Goal: Task Accomplishment & Management: Manage account settings

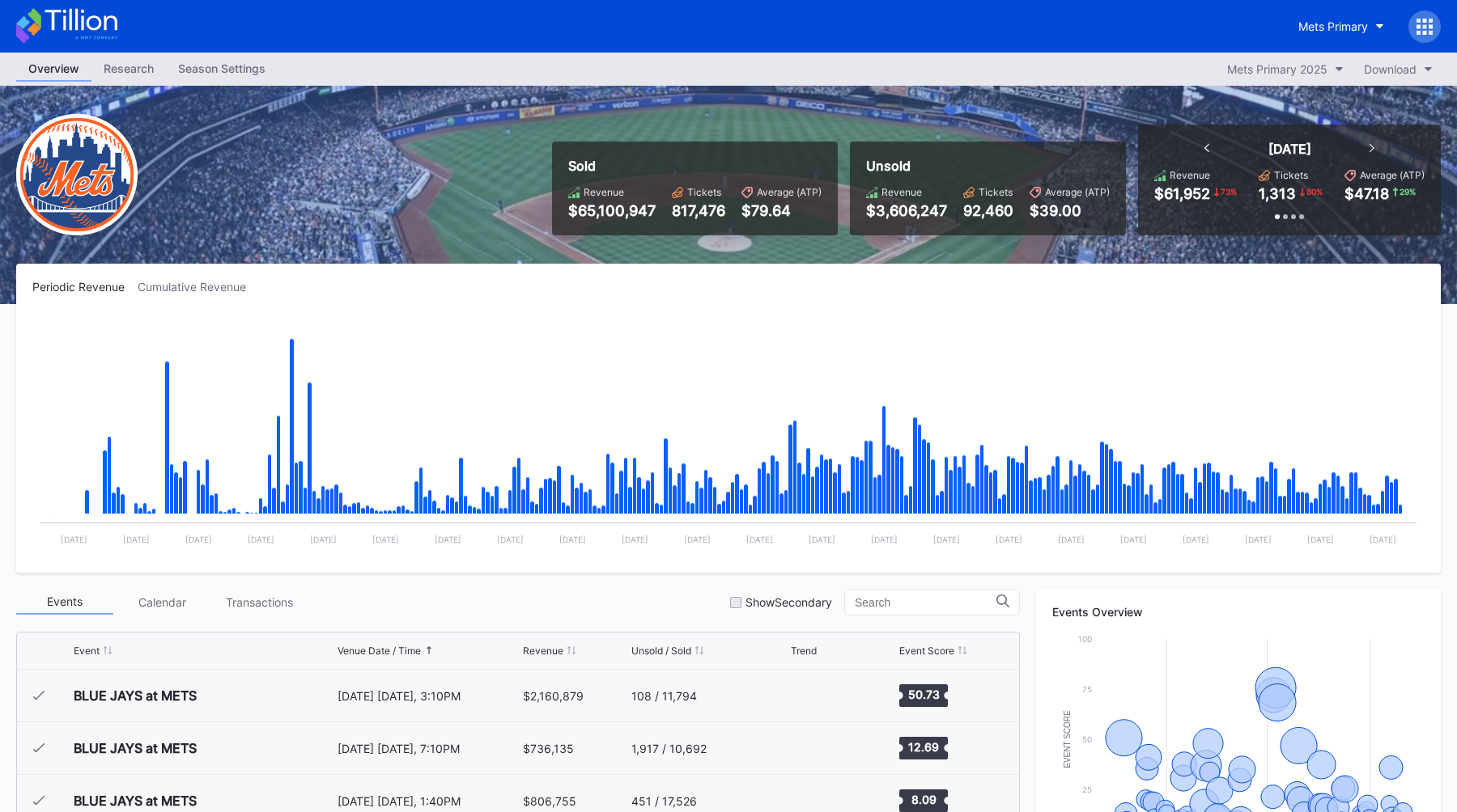
scroll to position [3260, 0]
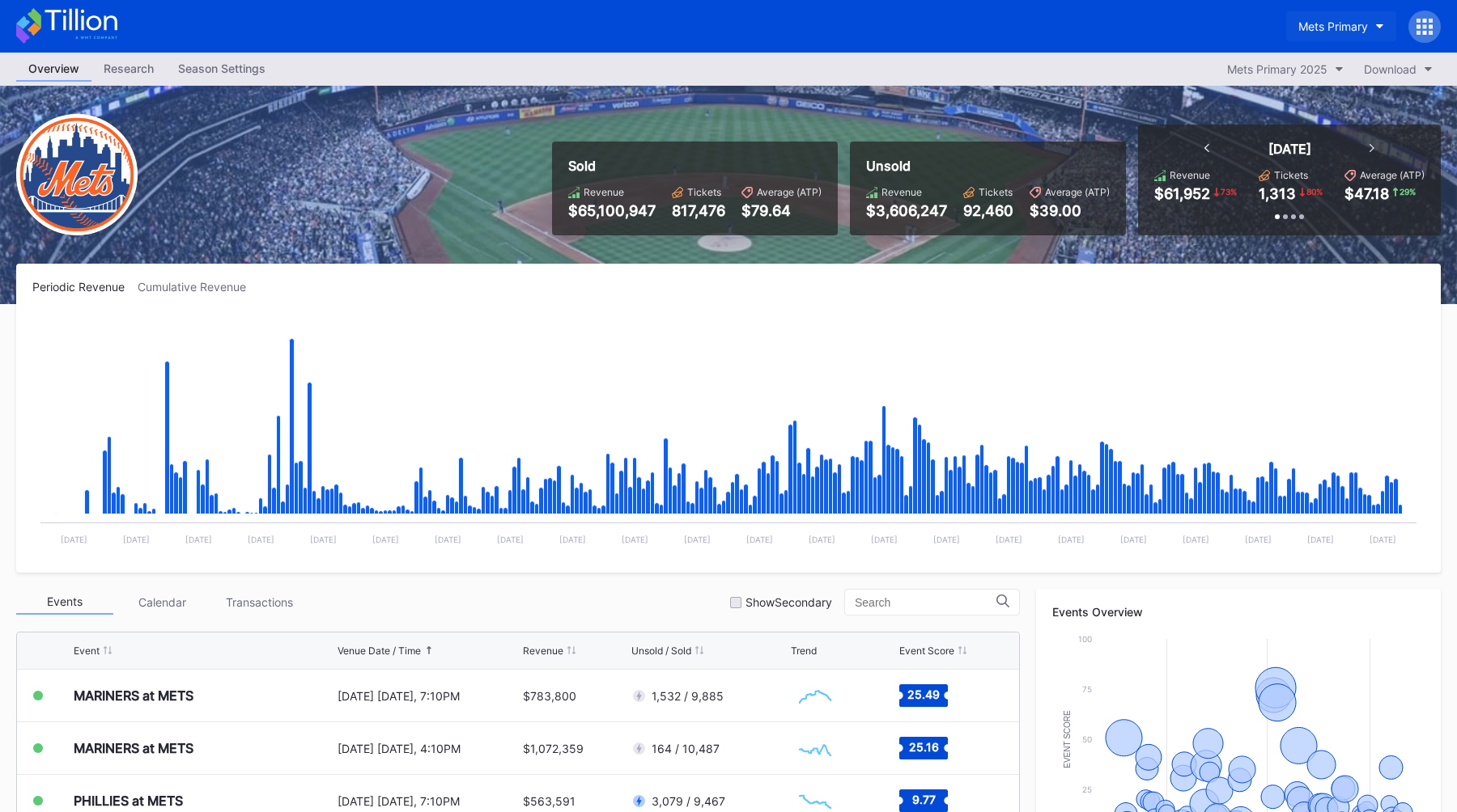
click at [1336, 30] on div "Mets Primary" at bounding box center [1332, 26] width 70 height 14
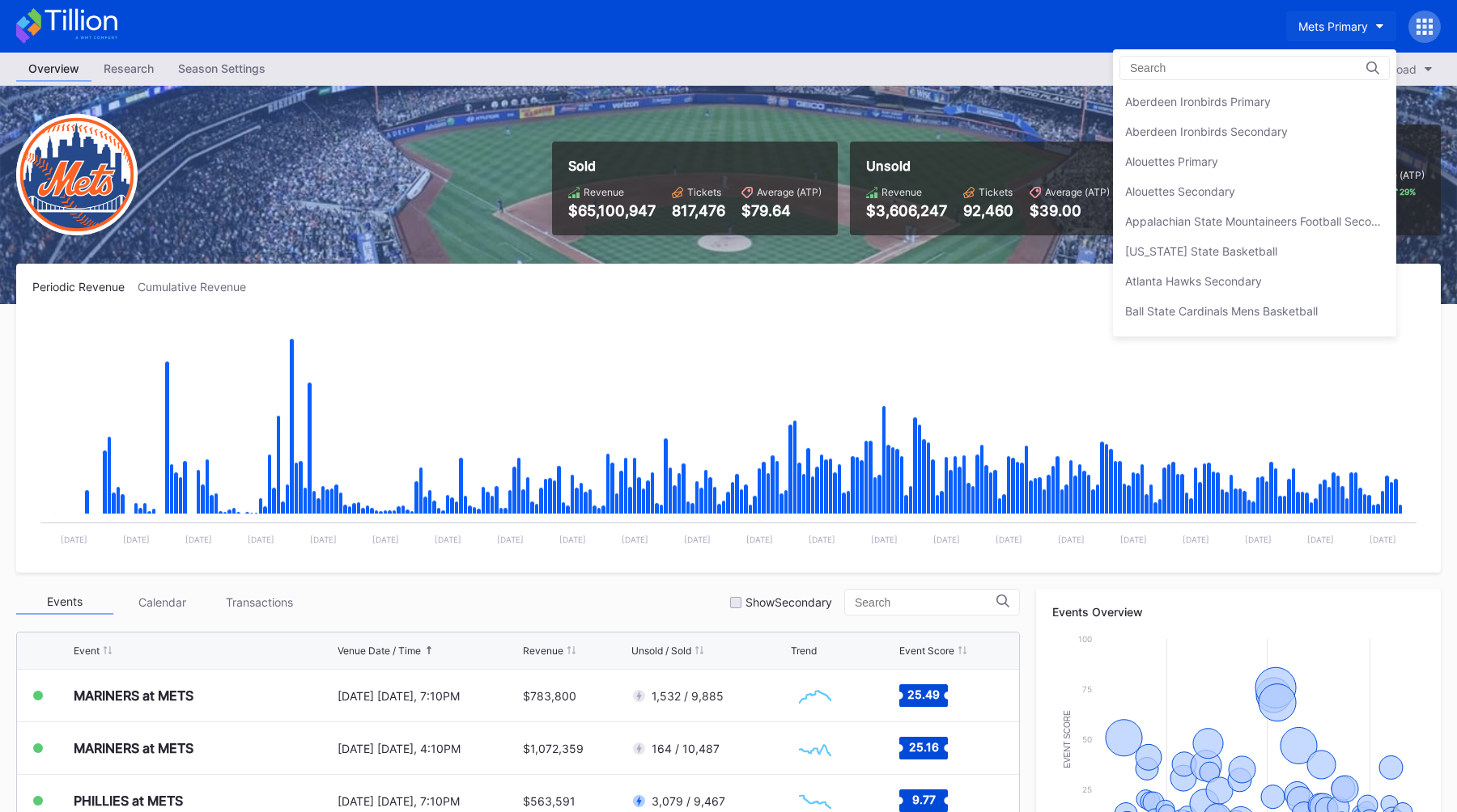
scroll to position [0, 0]
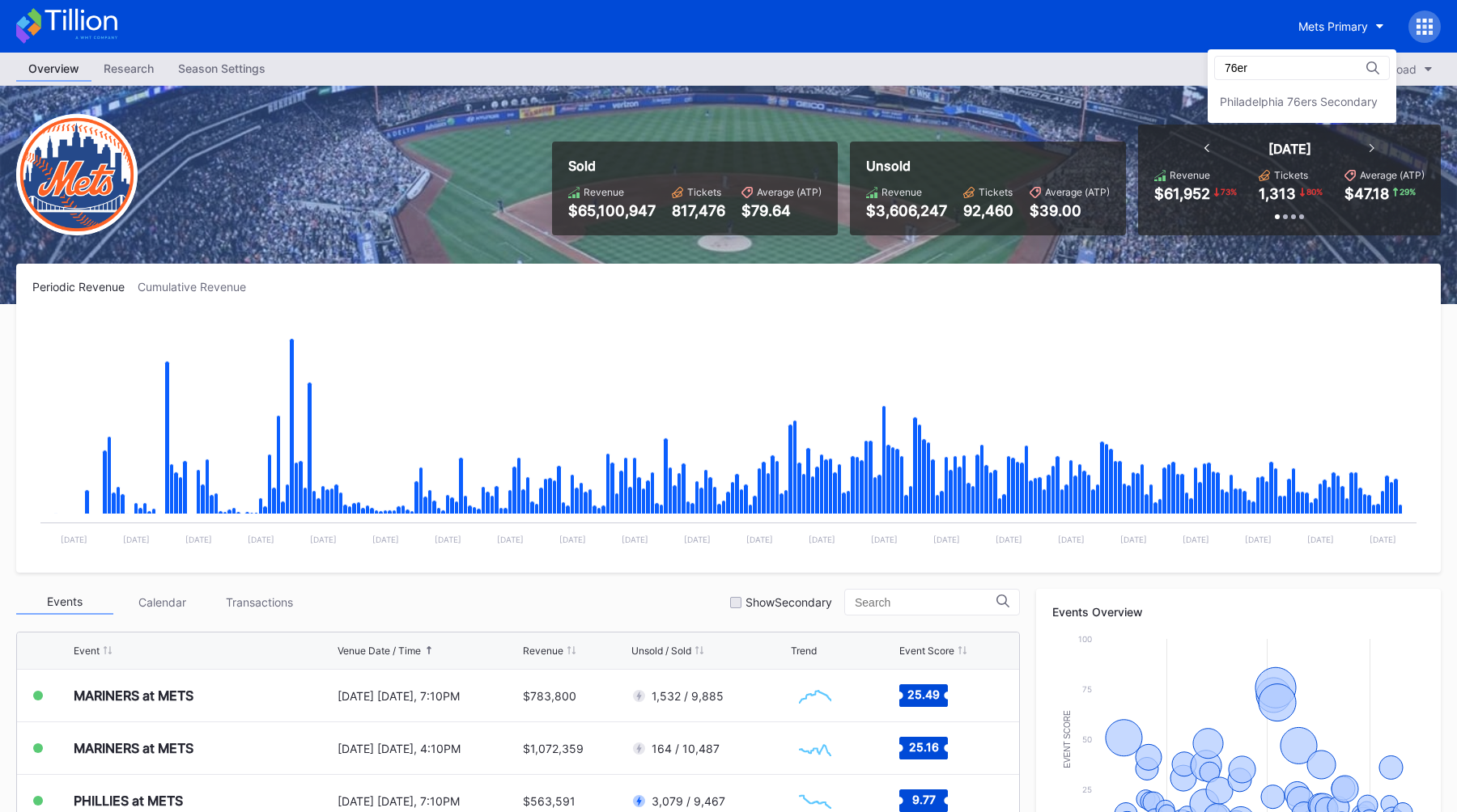
type input "76er"
click at [1351, 76] on div "76er" at bounding box center [1301, 68] width 176 height 25
click at [1341, 84] on div "76er Philadelphia 76ers Secondary" at bounding box center [1302, 85] width 188 height 74
click at [1318, 103] on div "Philadelphia 76ers Secondary" at bounding box center [1298, 101] width 158 height 14
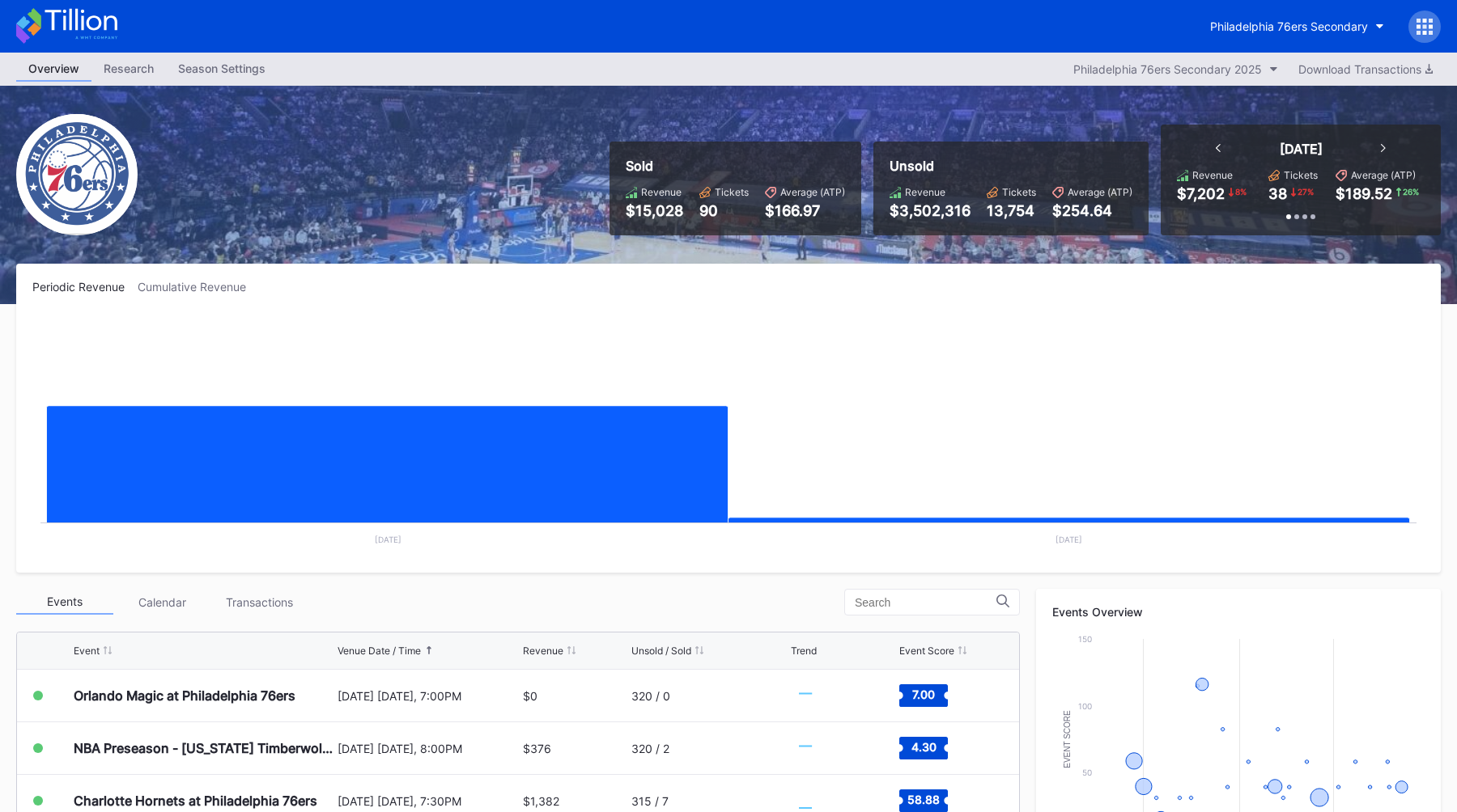
click at [185, 63] on div "Season Settings" at bounding box center [222, 69] width 112 height 24
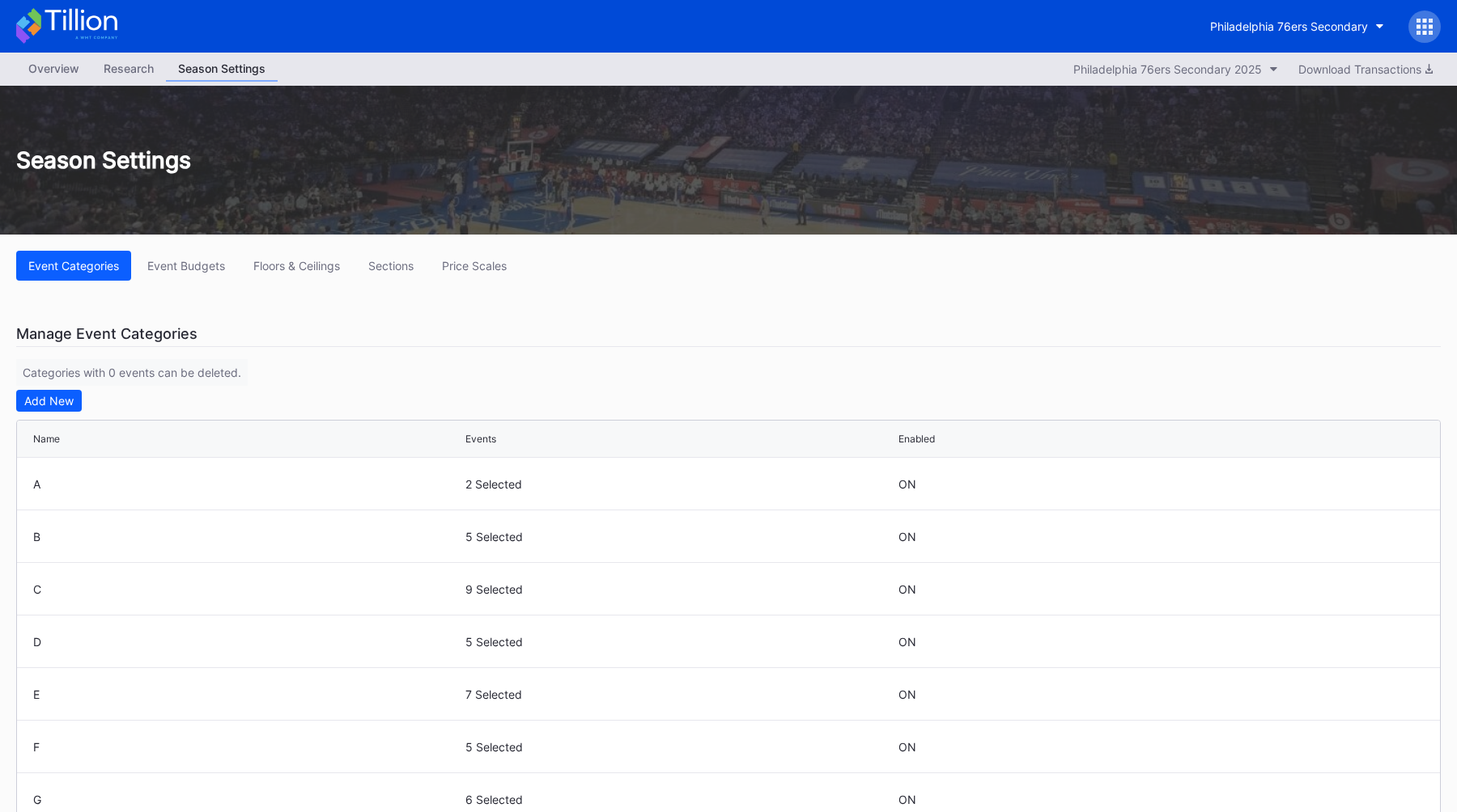
click at [358, 366] on div "Manage Event Categories Categories with 0 events can be deleted. Add New Name E…" at bounding box center [728, 593] width 1425 height 545
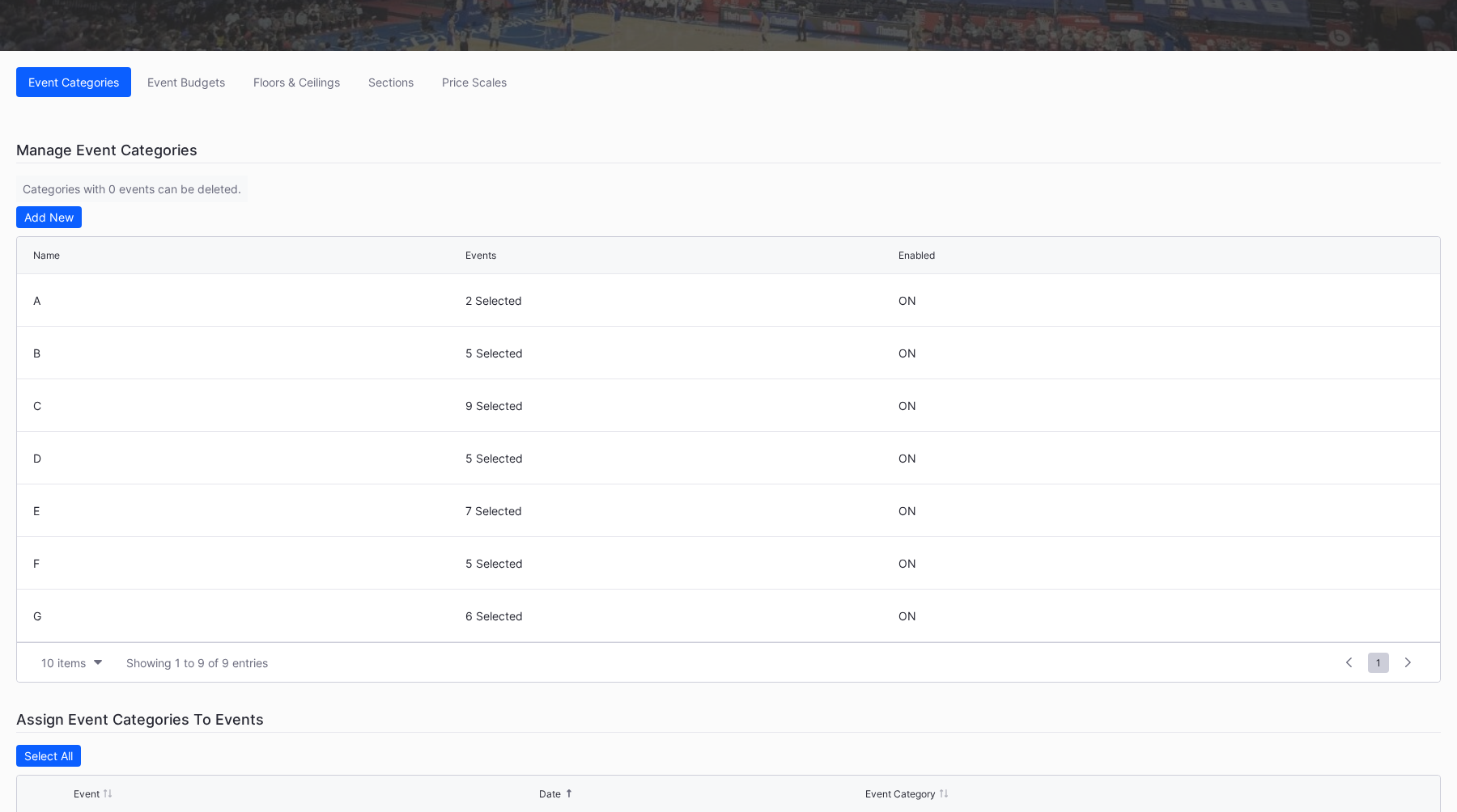
click at [622, 174] on div "Manage Event Categories Categories with 0 events can be deleted. Add New Name E…" at bounding box center [728, 410] width 1425 height 545
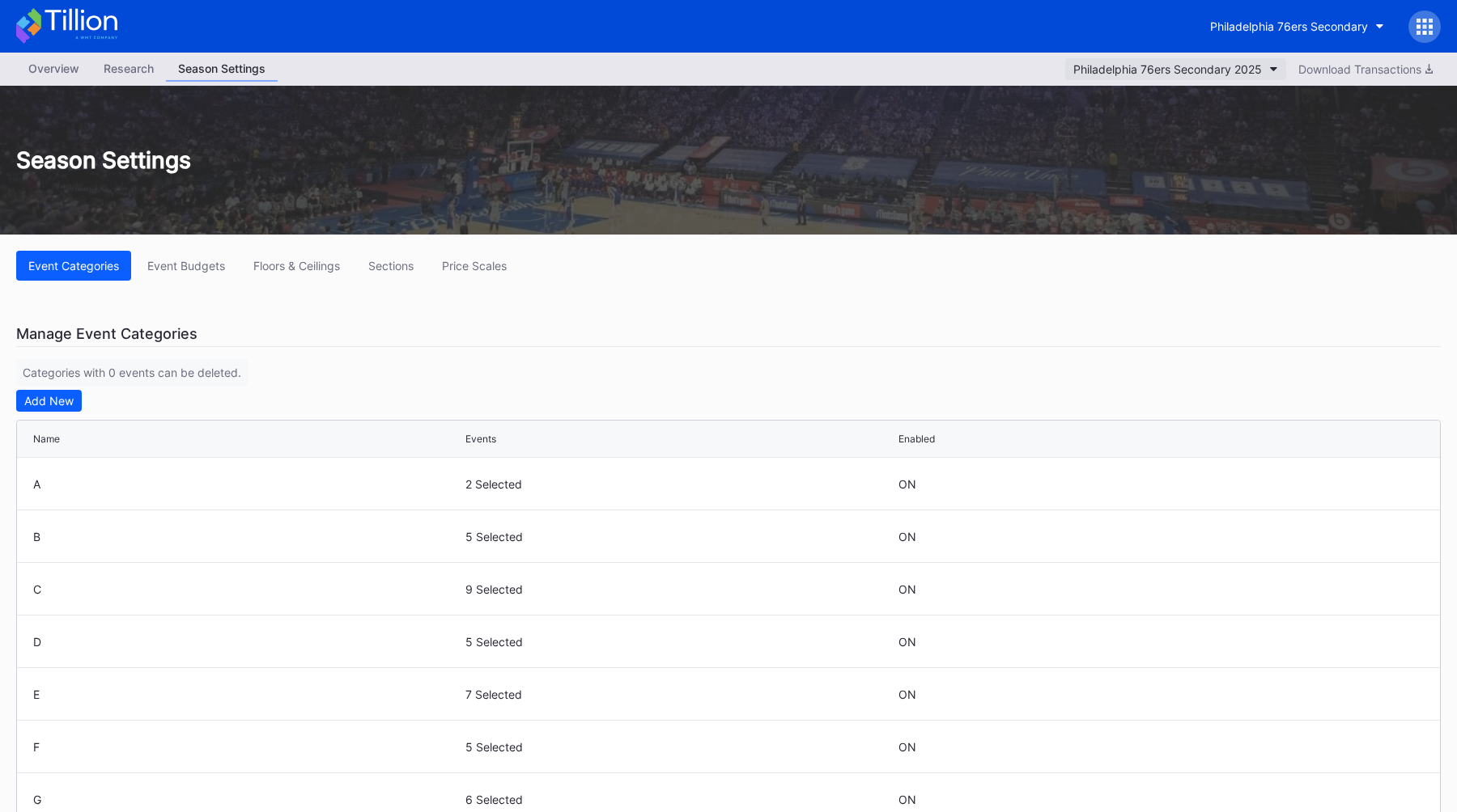
click at [1102, 75] on div "Philadelphia 76ers Secondary 2025" at bounding box center [1168, 70] width 188 height 14
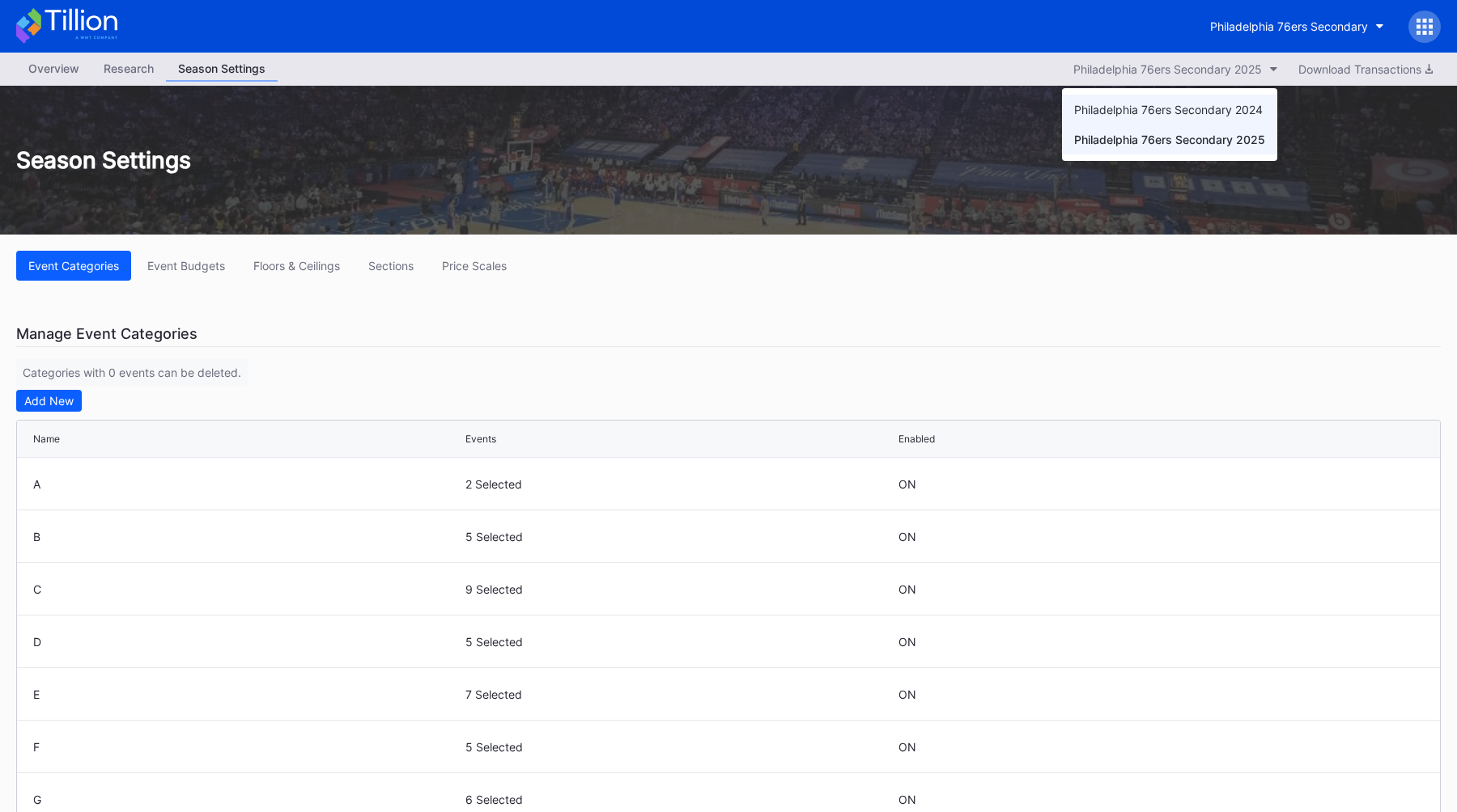
click at [1103, 110] on div "Philadelphia 76ers Secondary 2024" at bounding box center [1168, 110] width 188 height 14
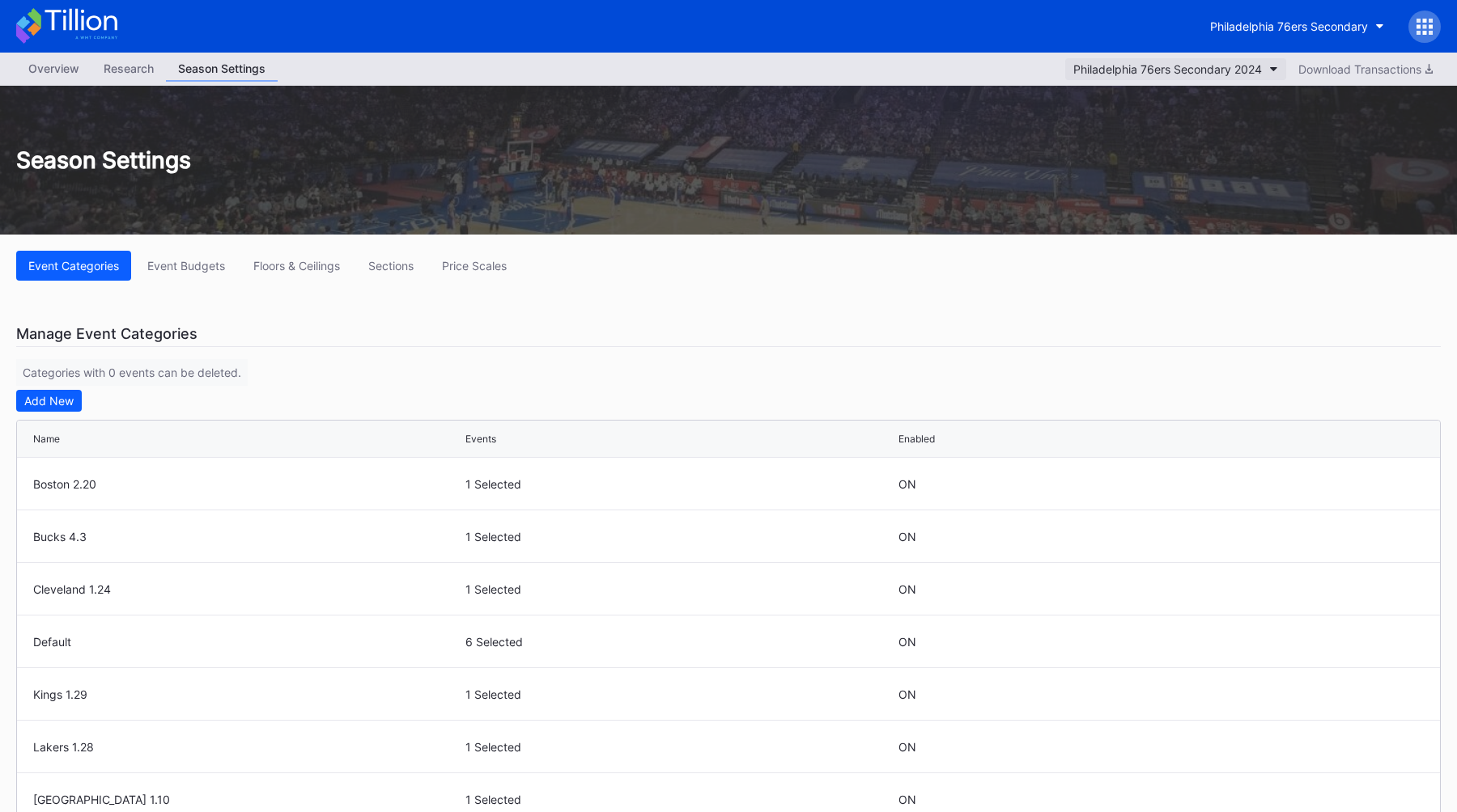
click at [1073, 72] on div "Philadelphia 76ers Secondary 2024" at bounding box center [1168, 70] width 188 height 14
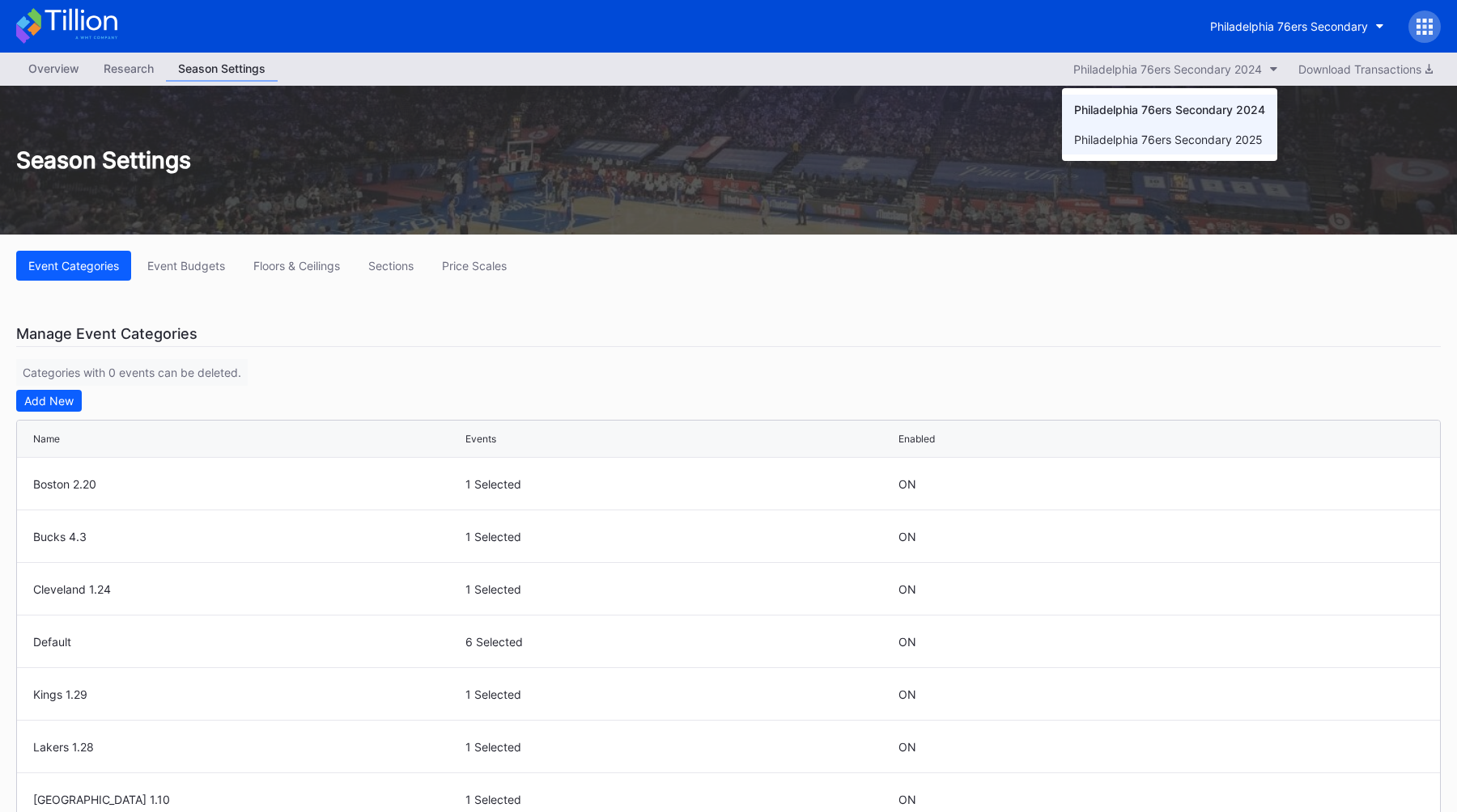
click at [1074, 150] on div "Philadelphia 76ers Secondary 2025" at bounding box center [1169, 139] width 215 height 30
